Goal: Consume media (video, audio): Consume media (video, audio)

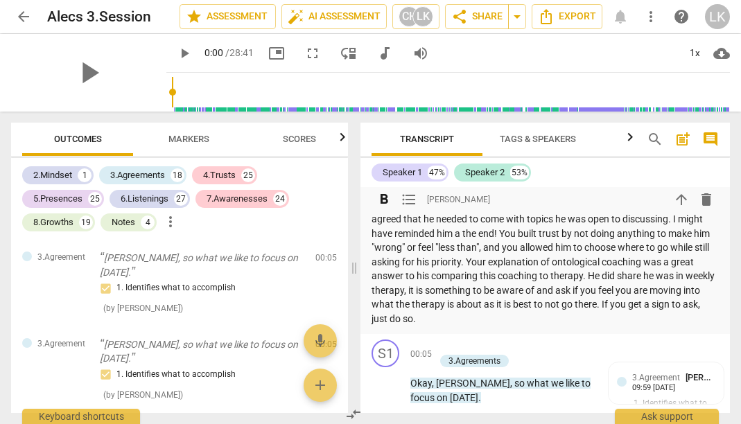
scroll to position [318, 0]
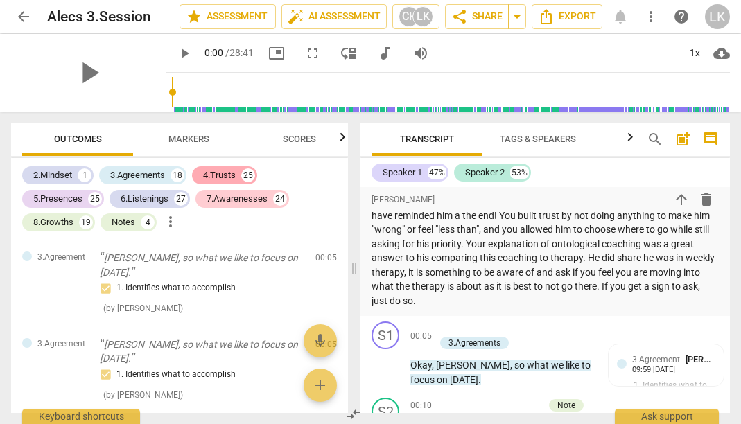
click at [232, 179] on div "4.Trusts" at bounding box center [219, 175] width 33 height 14
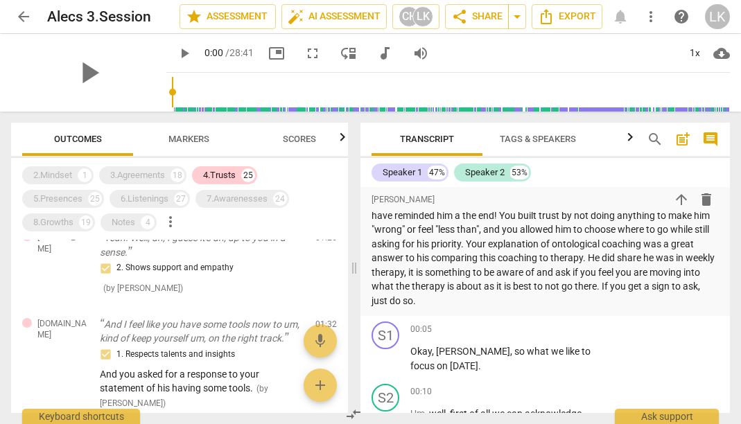
scroll to position [171, 0]
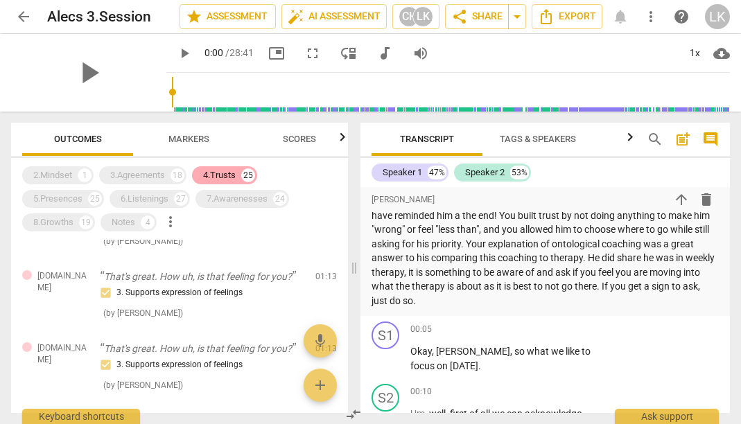
click at [236, 176] on div "4.Trusts" at bounding box center [219, 175] width 33 height 14
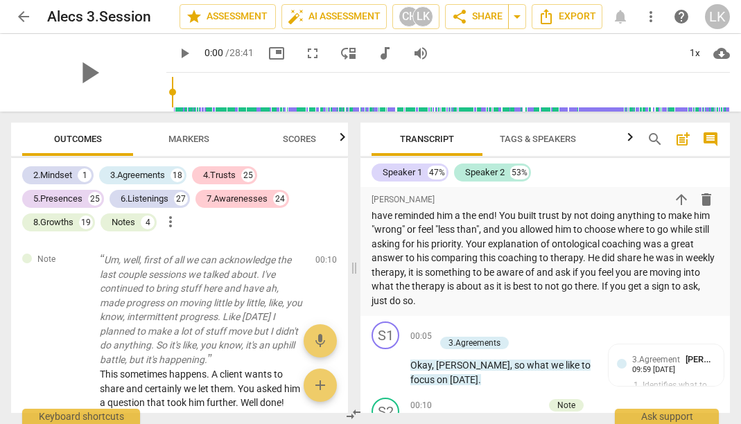
click at [297, 175] on div "2.Mindset 1 3.Agreements 18 4.Trusts 25 5.Presences 25 6.Listenings 27 7.Awaren…" at bounding box center [185, 199] width 326 height 71
click at [418, 50] on span "volume_up" at bounding box center [420, 53] width 25 height 17
type input "0"
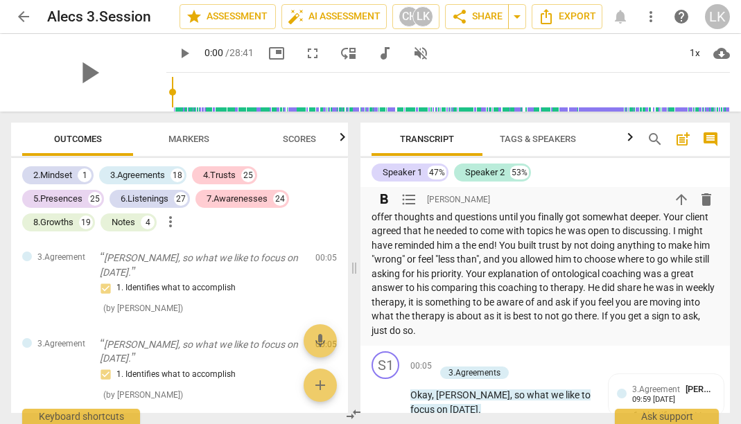
scroll to position [286, 0]
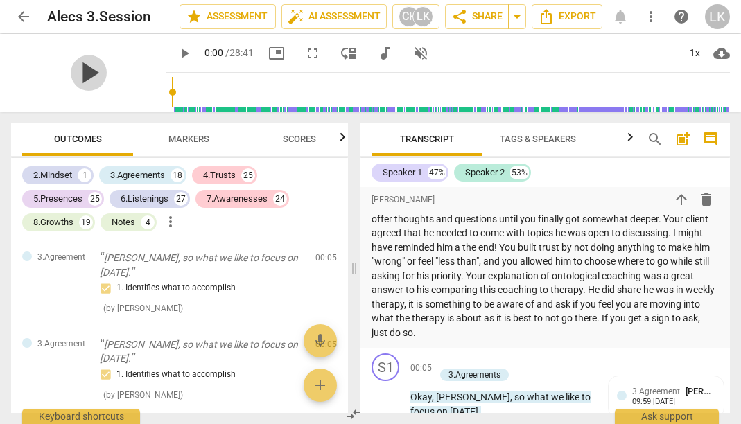
click at [75, 60] on span "play_arrow" at bounding box center [89, 73] width 36 height 36
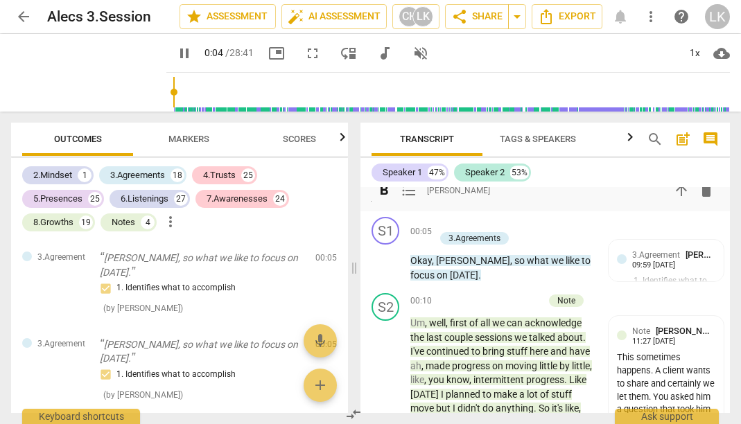
scroll to position [421, 0]
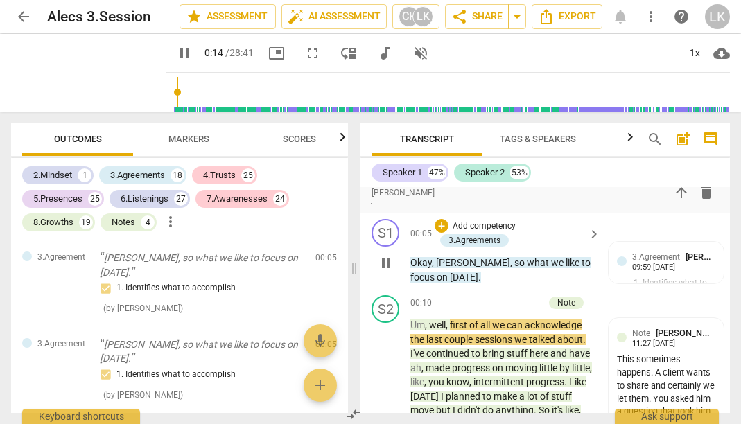
click at [383, 256] on span "pause" at bounding box center [386, 263] width 17 height 17
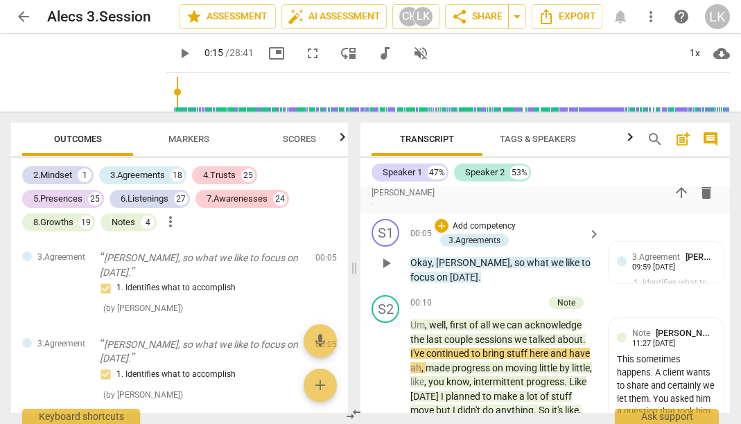
click at [383, 256] on span "play_arrow" at bounding box center [386, 263] width 17 height 17
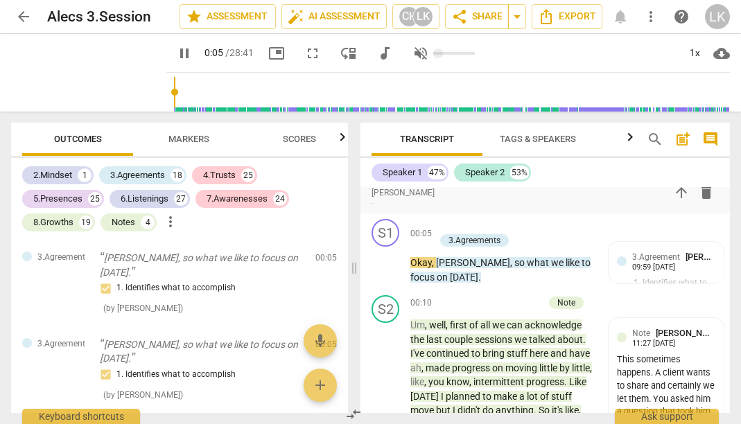
type input "6"
click at [409, 41] on button "volume_off" at bounding box center [420, 53] width 25 height 25
type input "1"
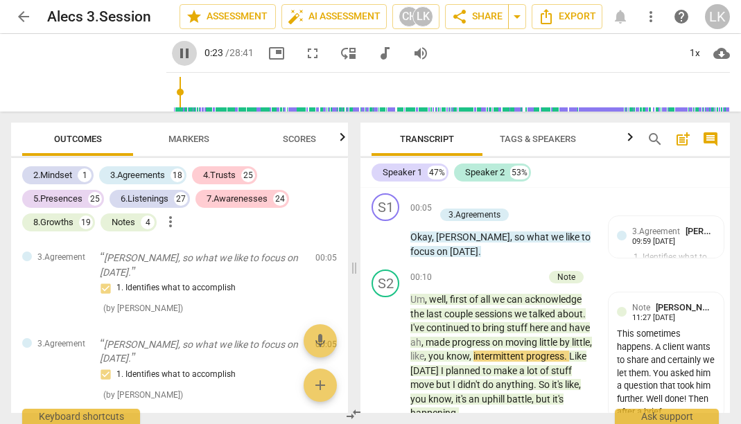
click at [176, 52] on span "pause" at bounding box center [184, 53] width 17 height 17
click at [176, 52] on span "play_arrow" at bounding box center [184, 53] width 17 height 17
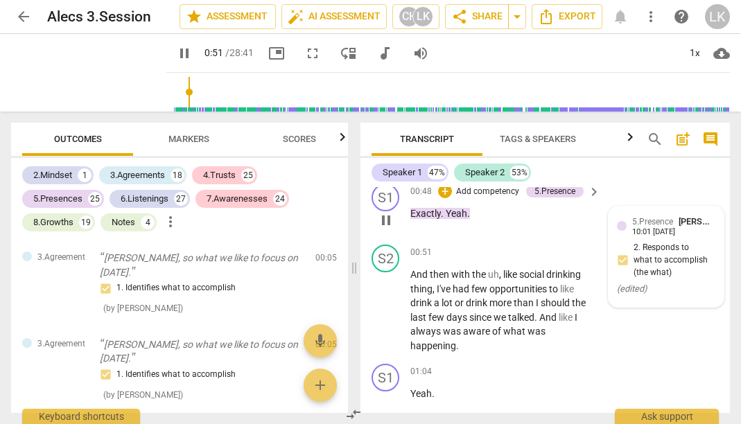
scroll to position [991, 0]
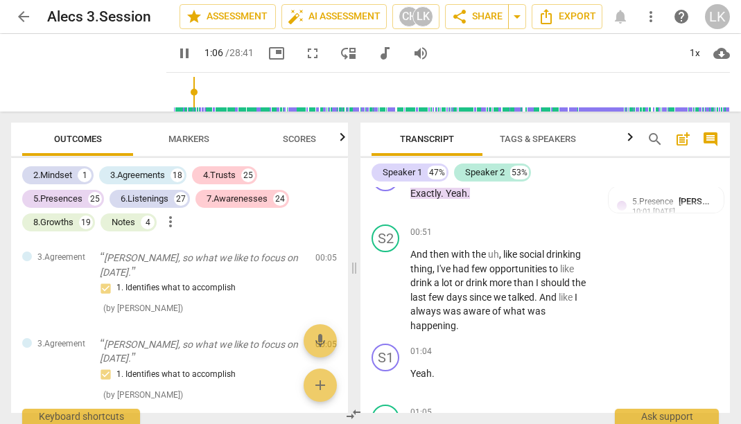
click at [176, 49] on span "pause" at bounding box center [184, 53] width 17 height 17
click at [176, 49] on span "play_arrow" at bounding box center [184, 53] width 17 height 17
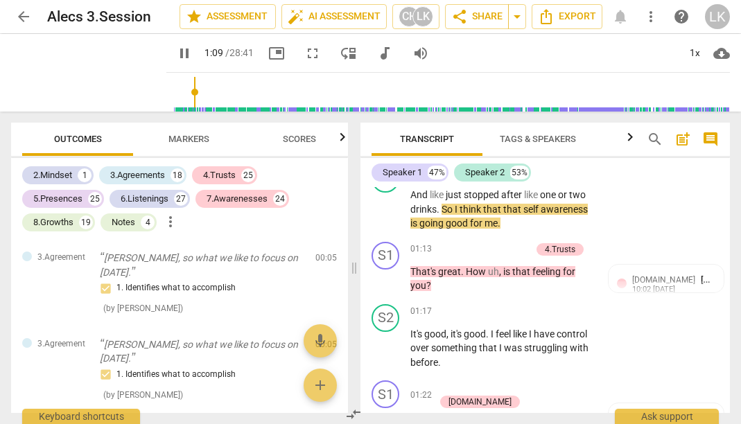
click at [176, 49] on span "pause" at bounding box center [184, 53] width 17 height 17
click at [176, 49] on span "play_arrow" at bounding box center [184, 53] width 17 height 17
click at [176, 49] on span "pause" at bounding box center [184, 53] width 17 height 17
click at [176, 49] on span "play_arrow" at bounding box center [184, 53] width 17 height 17
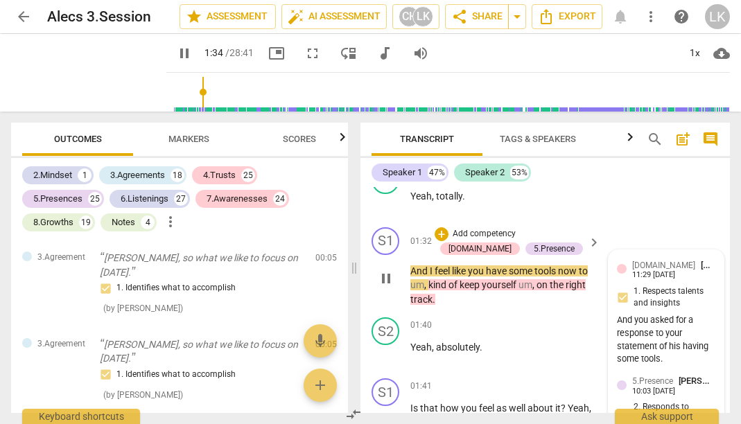
scroll to position [1650, 0]
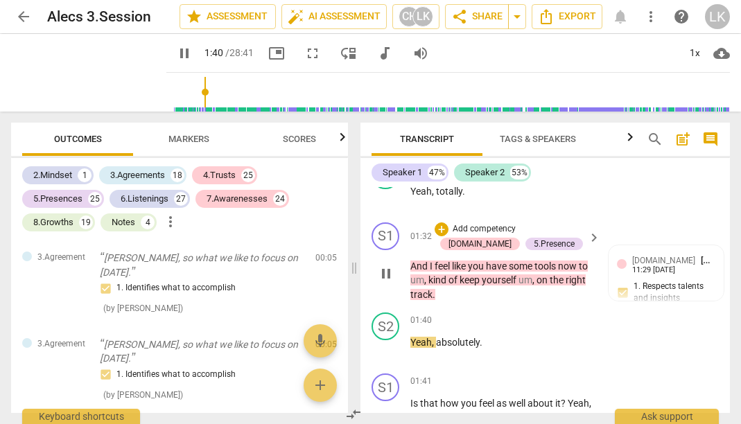
click at [390, 265] on span "pause" at bounding box center [386, 273] width 17 height 17
click at [387, 265] on span "play_arrow" at bounding box center [386, 273] width 17 height 17
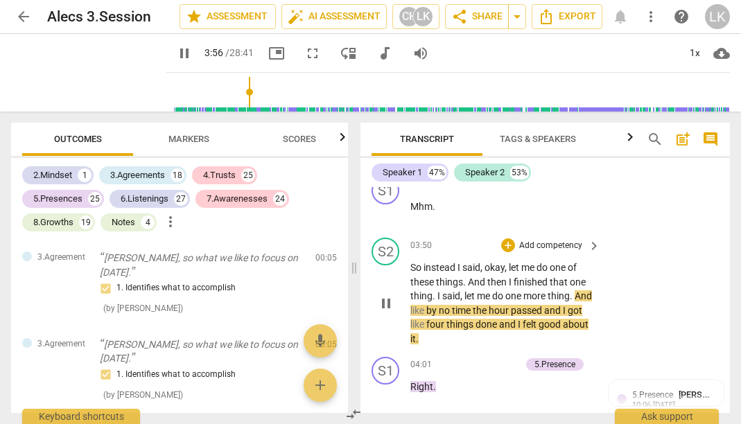
scroll to position [2964, 0]
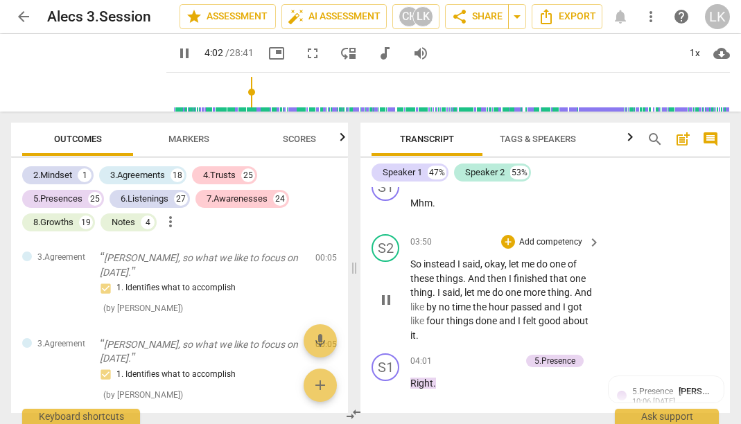
click at [387, 292] on span "pause" at bounding box center [386, 300] width 17 height 17
click at [387, 292] on span "play_arrow" at bounding box center [386, 300] width 17 height 17
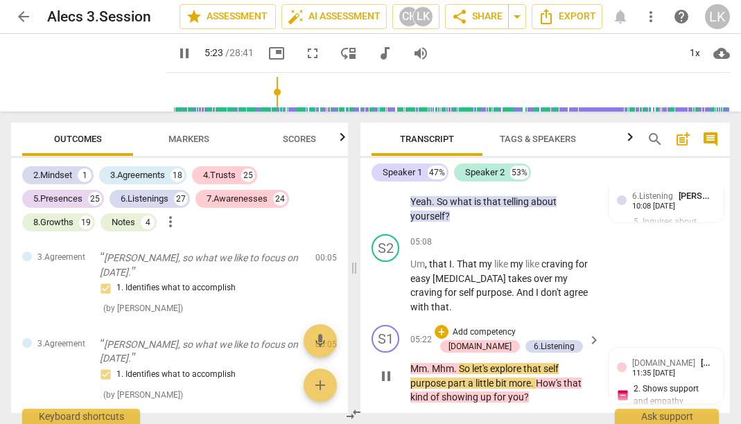
scroll to position [3903, 0]
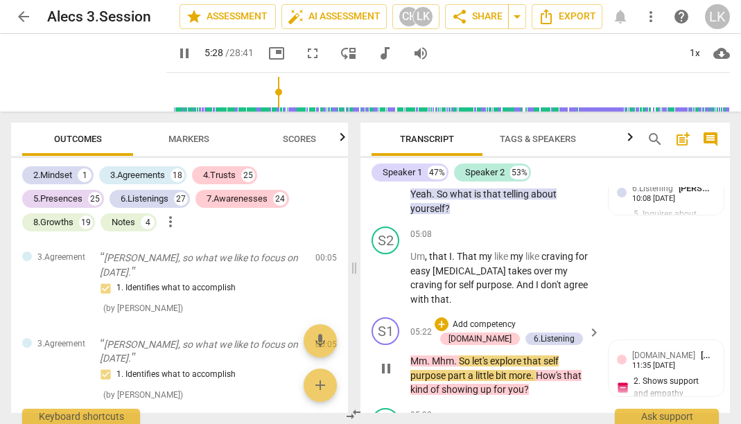
click at [384, 360] on span "pause" at bounding box center [386, 368] width 17 height 17
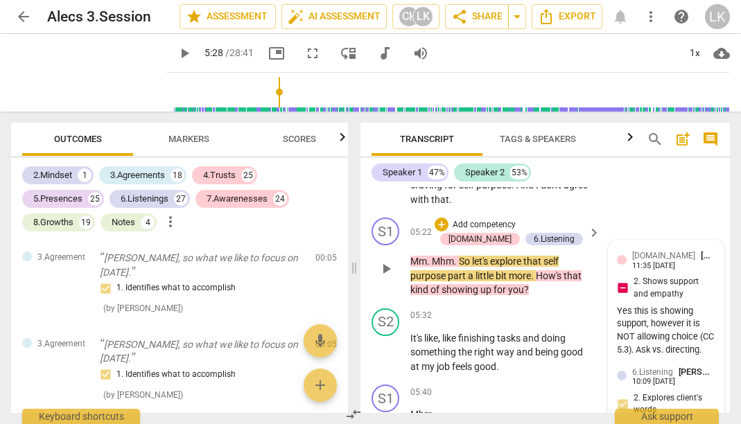
scroll to position [3975, 0]
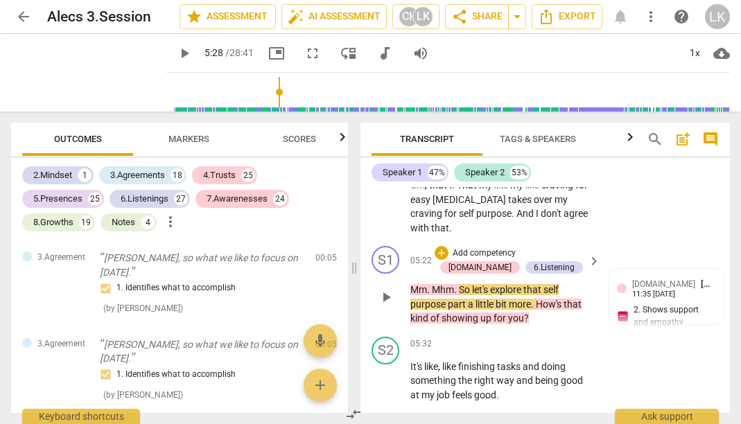
click at [390, 289] on span "play_arrow" at bounding box center [386, 297] width 17 height 17
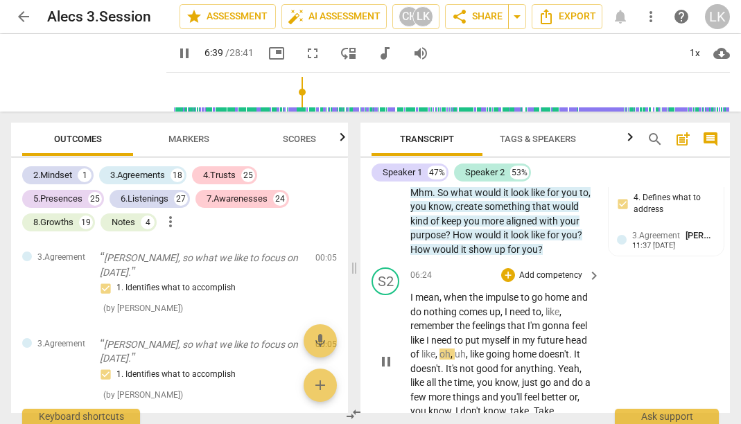
scroll to position [4667, 0]
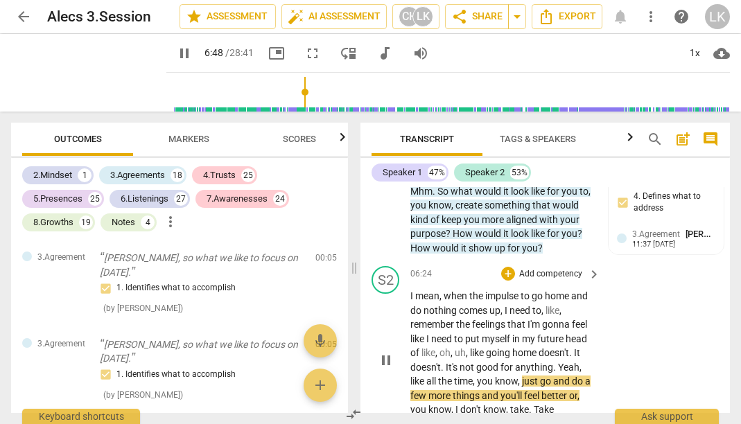
click at [387, 352] on span "pause" at bounding box center [386, 360] width 17 height 17
click at [384, 352] on span "play_arrow" at bounding box center [386, 360] width 17 height 17
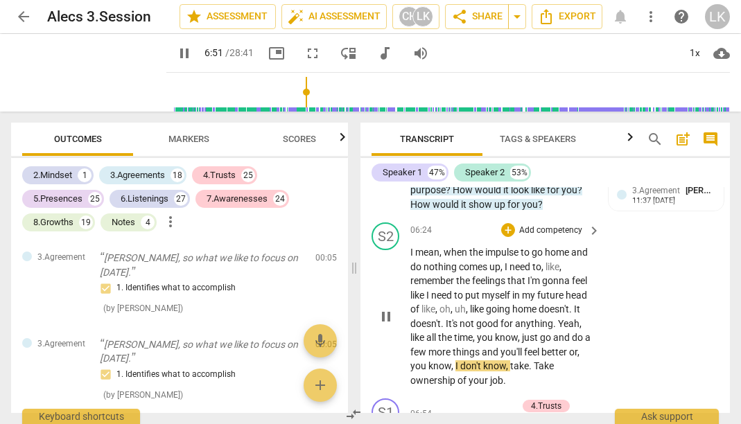
scroll to position [4718, 0]
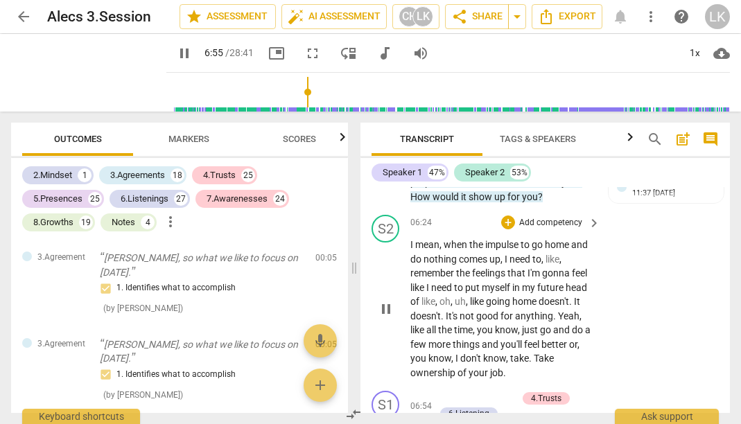
click at [381, 301] on span "pause" at bounding box center [386, 309] width 17 height 17
click at [381, 301] on span "play_arrow" at bounding box center [386, 309] width 17 height 17
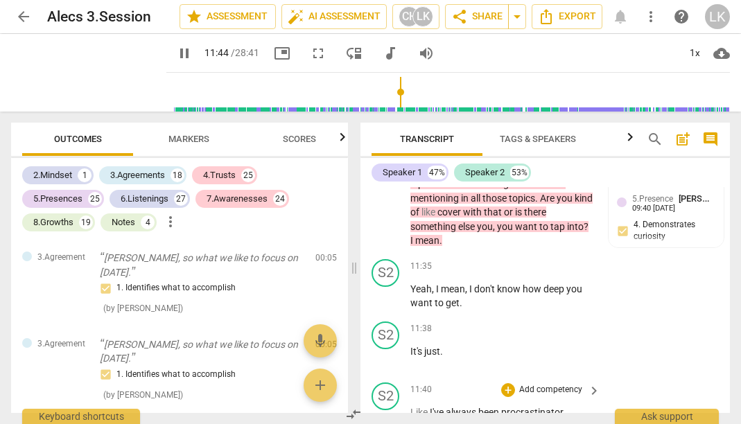
scroll to position [7693, 0]
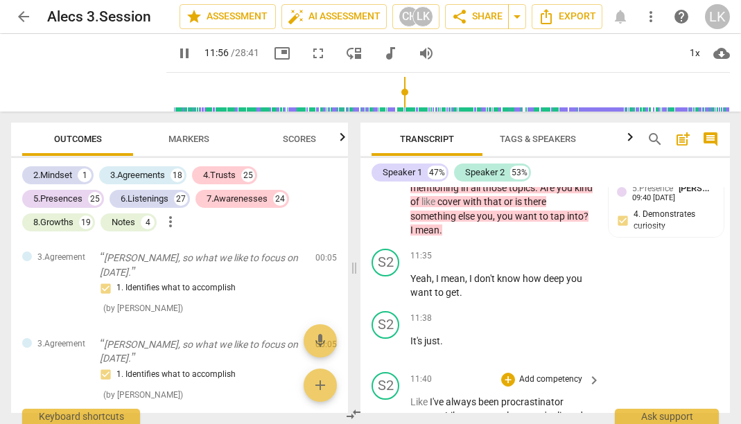
click at [383, 422] on span "pause" at bounding box center [386, 430] width 17 height 17
click at [383, 422] on span "play_arrow" at bounding box center [386, 430] width 17 height 17
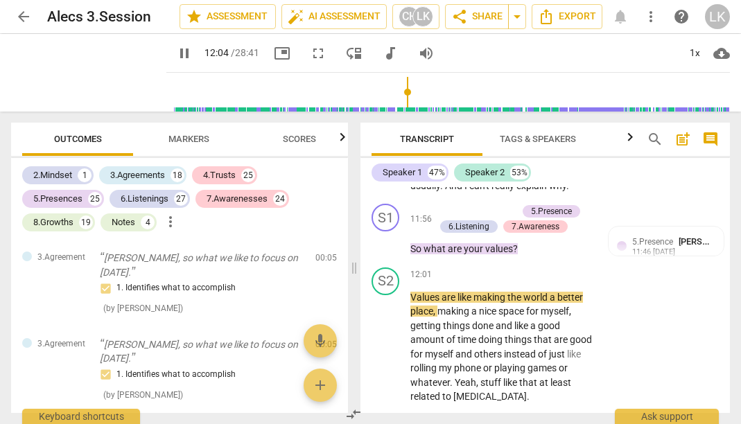
scroll to position [7965, 0]
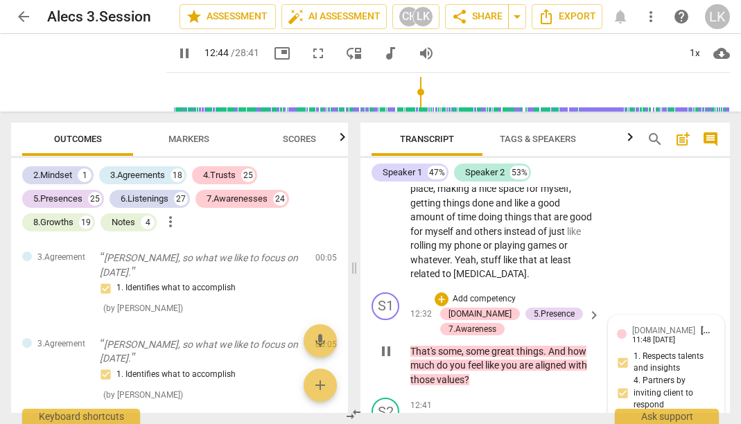
scroll to position [8087, 0]
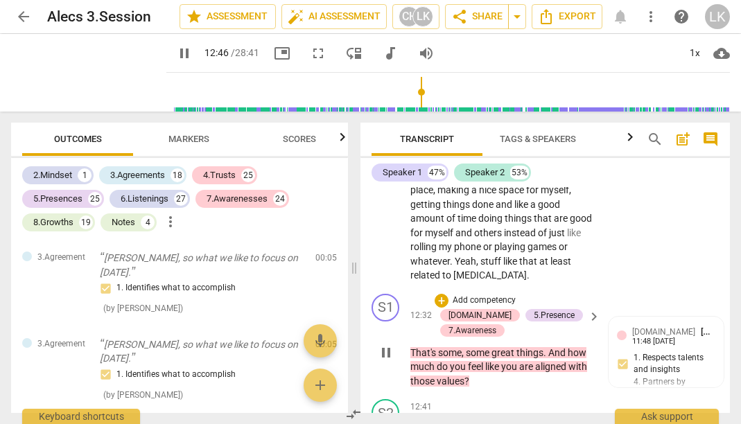
click at [384, 345] on span "pause" at bounding box center [386, 353] width 17 height 17
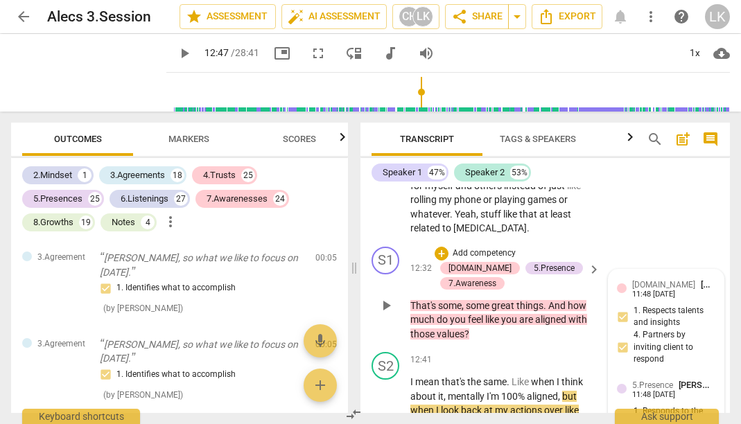
scroll to position [8135, 0]
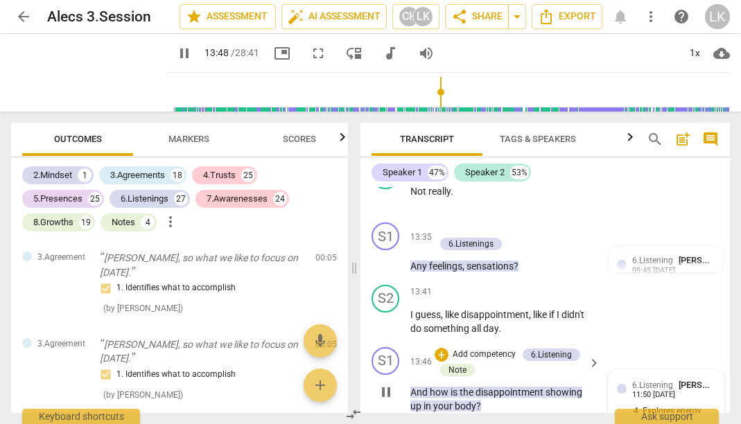
scroll to position [8725, 0]
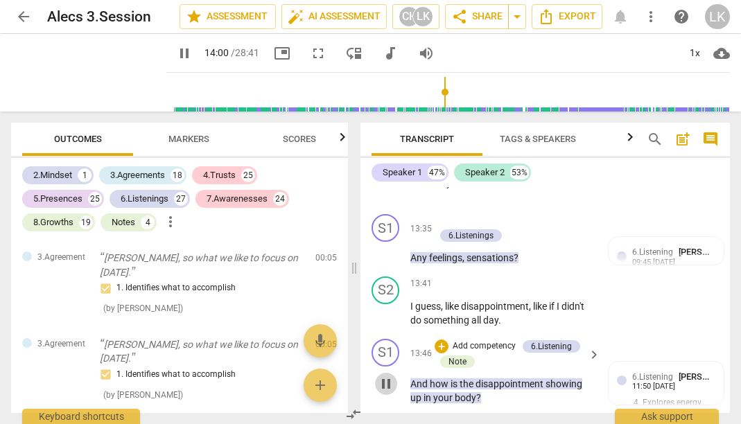
click at [383, 376] on span "pause" at bounding box center [386, 384] width 17 height 17
click at [383, 376] on span "play_arrow" at bounding box center [386, 384] width 17 height 17
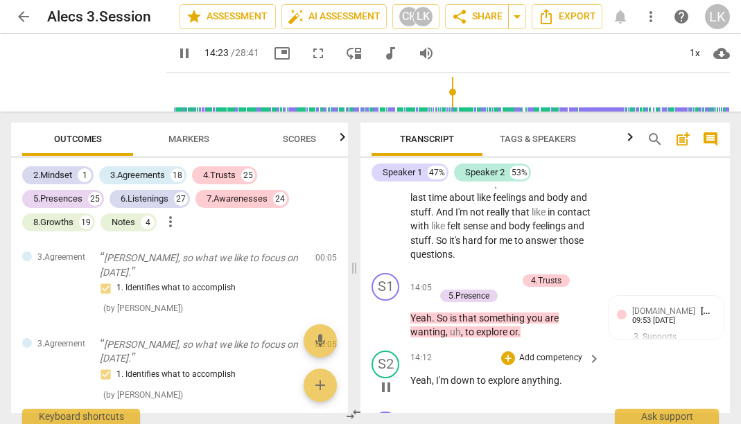
scroll to position [9262, 0]
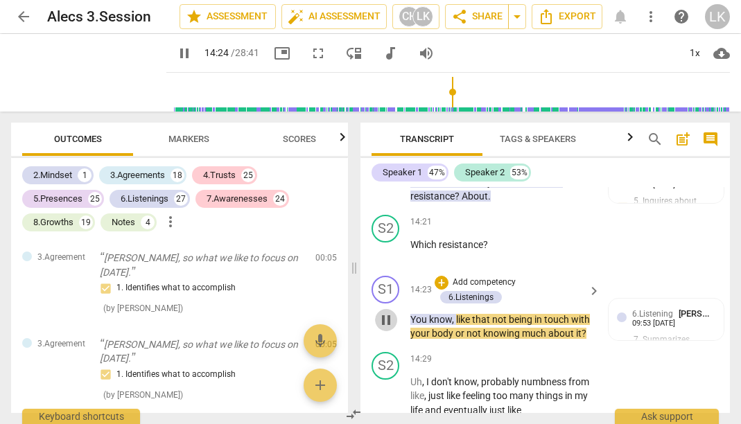
click at [394, 312] on span "pause" at bounding box center [386, 320] width 17 height 17
click at [394, 312] on span "play_arrow" at bounding box center [386, 320] width 17 height 17
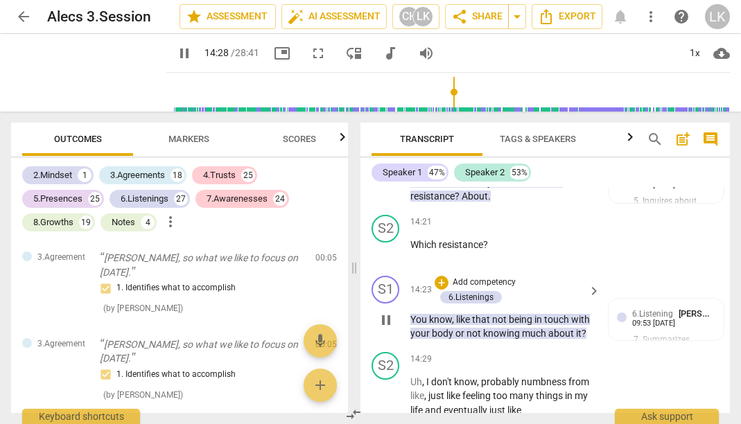
click at [394, 312] on span "pause" at bounding box center [386, 320] width 17 height 17
click at [394, 312] on span "play_arrow" at bounding box center [386, 320] width 17 height 17
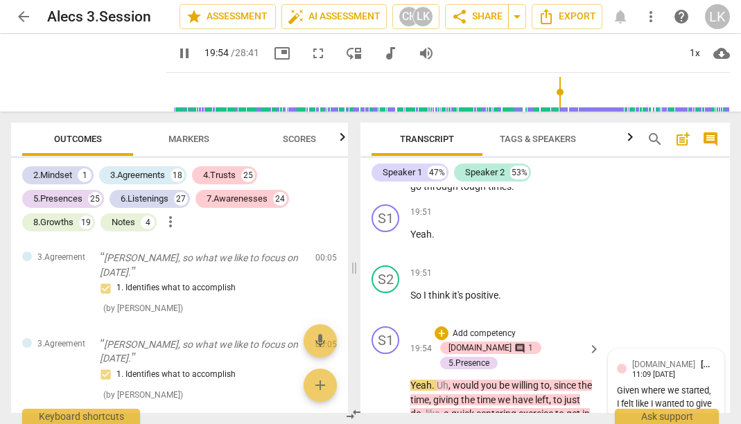
scroll to position [12212, 0]
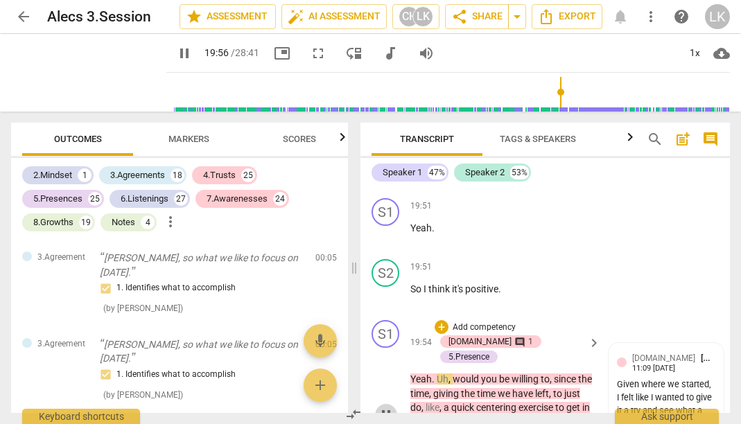
click at [387, 407] on span "pause" at bounding box center [386, 415] width 17 height 17
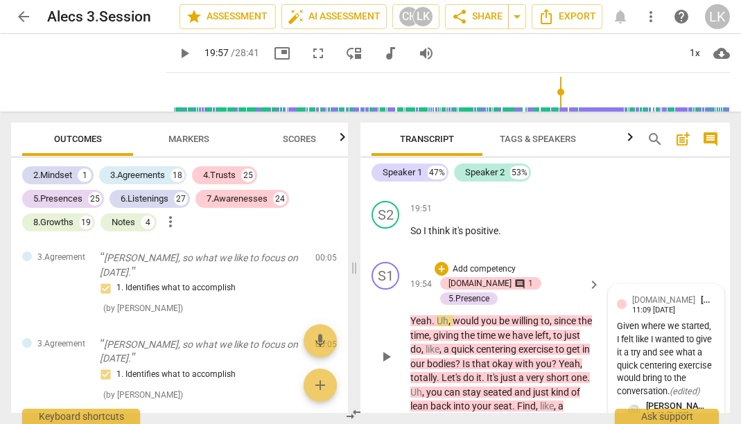
scroll to position [12260, 0]
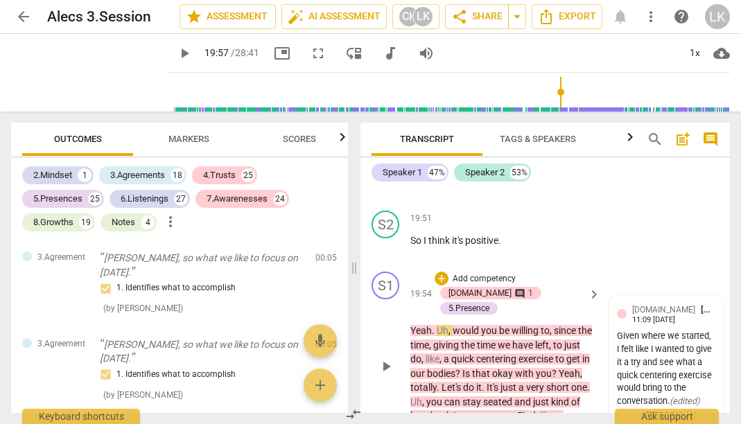
click at [389, 358] on span "play_arrow" at bounding box center [386, 366] width 17 height 17
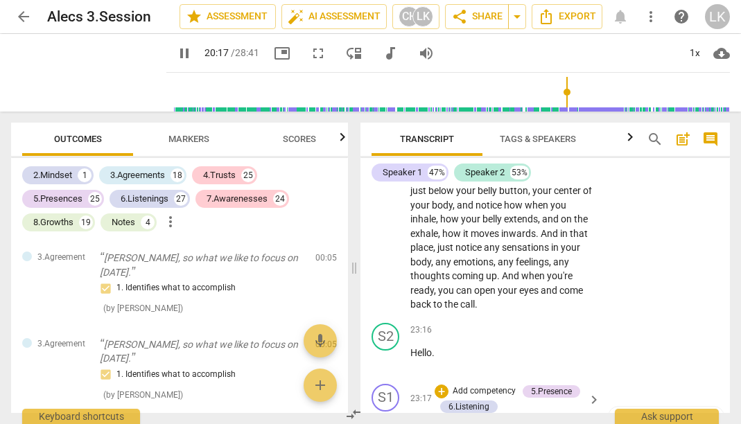
scroll to position [12988, 0]
click at [389, 414] on span "pause" at bounding box center [386, 422] width 17 height 17
click at [386, 352] on span "play_arrow" at bounding box center [386, 360] width 17 height 17
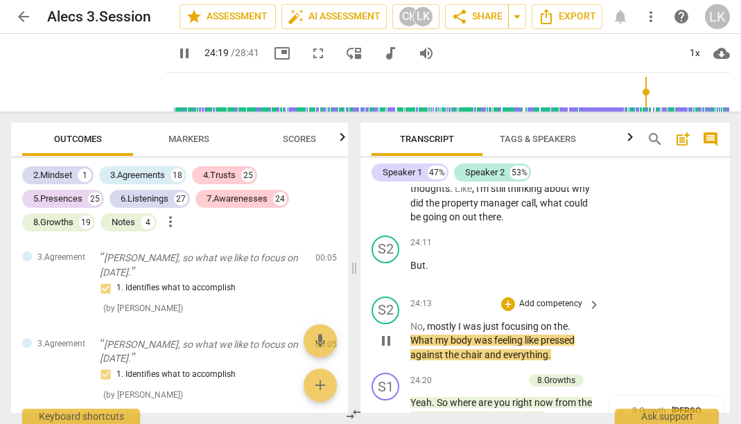
scroll to position [13874, 0]
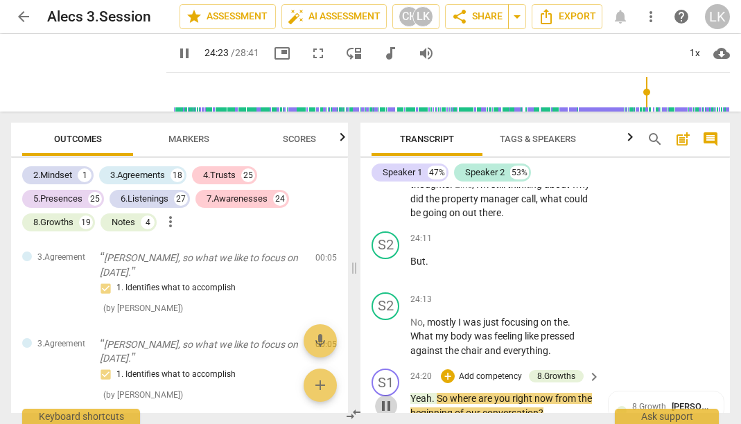
click at [385, 398] on span "pause" at bounding box center [386, 406] width 17 height 17
click at [385, 398] on span "play_arrow" at bounding box center [386, 406] width 17 height 17
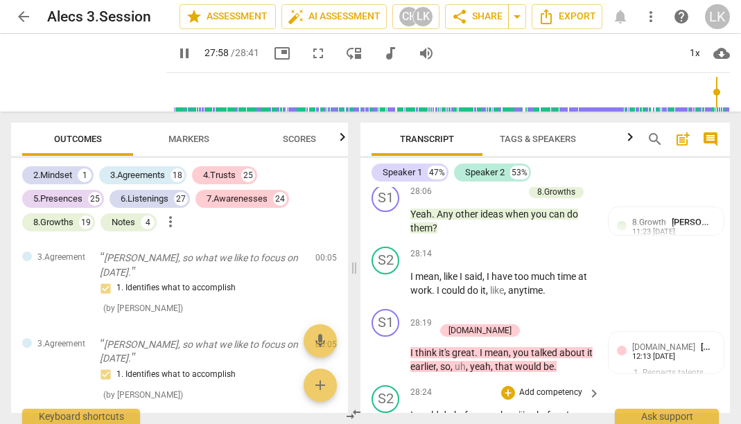
scroll to position [0, 0]
click at [176, 49] on span "pause" at bounding box center [184, 53] width 17 height 17
type input "1686"
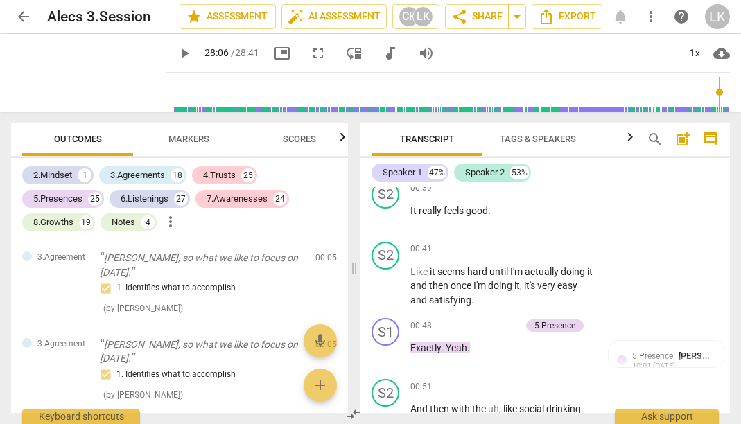
scroll to position [837, 0]
